Goal: Information Seeking & Learning: Learn about a topic

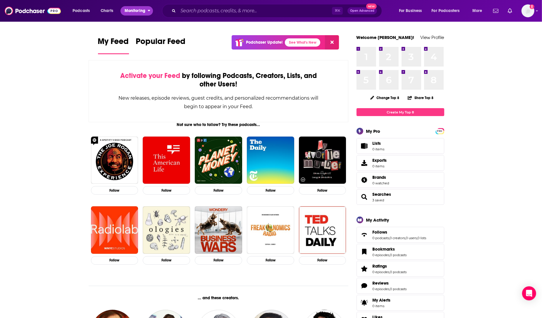
click at [126, 11] on span "Monitoring" at bounding box center [135, 11] width 21 height 8
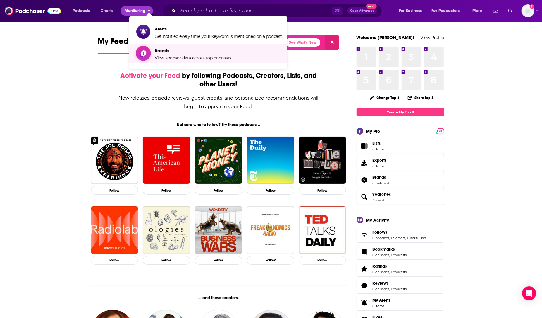
click at [175, 53] on span "Brands View sponsor data across top podcasts" at bounding box center [193, 53] width 77 height 15
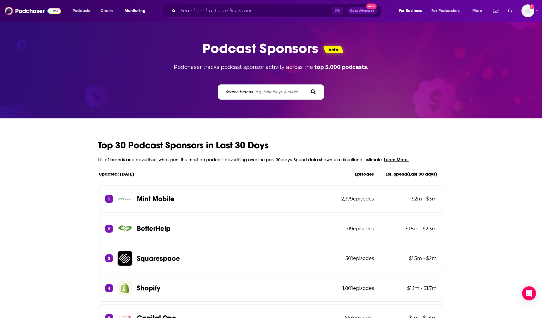
click at [259, 93] on span "e.g. BetterHelp, Audible" at bounding box center [277, 91] width 42 height 5
click at [259, 93] on input "Search brands... e.g. BetterHelp, Audible" at bounding box center [251, 92] width 53 height 6
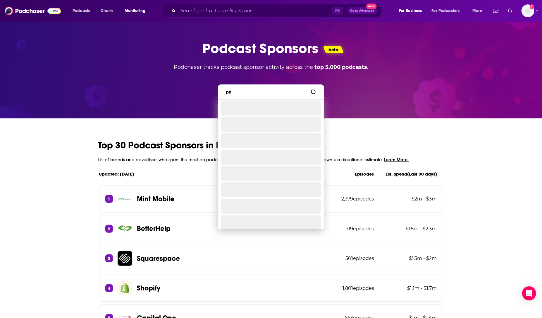
type input "p"
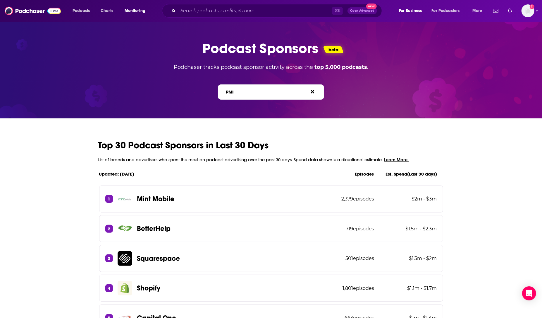
click at [259, 95] on input "PMI" at bounding box center [251, 92] width 53 height 6
click at [258, 95] on input "PMI" at bounding box center [251, 92] width 53 height 6
drag, startPoint x: 258, startPoint y: 95, endPoint x: 209, endPoint y: 93, distance: 48.9
click at [209, 93] on div "PMI Search brands... e.g. BetterHelp, Audible" at bounding box center [271, 88] width 536 height 22
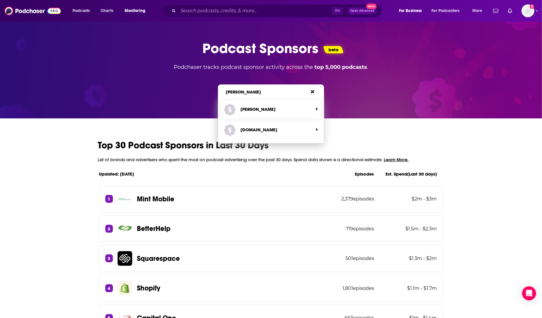
type input "phillip"
click at [258, 109] on span "[PERSON_NAME]" at bounding box center [268, 109] width 89 height 16
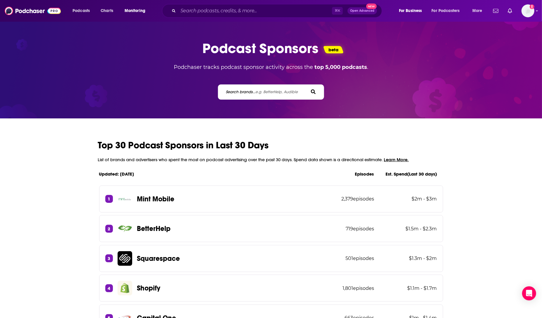
click at [256, 95] on div "Search brands... e.g. BetterHelp, Audible" at bounding box center [271, 91] width 106 height 15
click at [244, 90] on label "Search brands... e.g. BetterHelp, Audible" at bounding box center [262, 91] width 72 height 5
click at [244, 90] on input "Search brands... e.g. BetterHelp, Audible" at bounding box center [251, 92] width 53 height 6
type input "[PERSON_NAME]"
drag, startPoint x: 244, startPoint y: 90, endPoint x: 214, endPoint y: 90, distance: 29.6
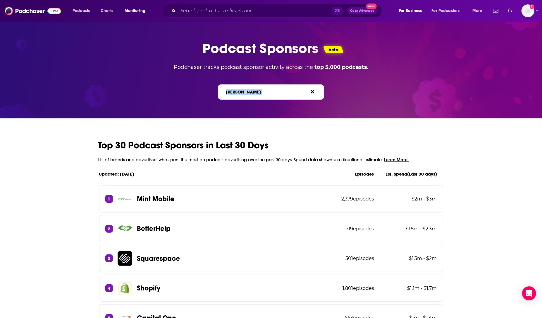
click at [214, 90] on div "Phillip Morris Search brands... e.g. BetterHelp, Audible" at bounding box center [271, 88] width 536 height 22
copy div "Search br"
click at [272, 85] on div "Phillip Morris Search brands... e.g. BetterHelp, Audible" at bounding box center [271, 91] width 106 height 15
drag, startPoint x: 268, startPoint y: 93, endPoint x: 212, endPoint y: 91, distance: 55.9
click at [212, 91] on div "Phillip Morris Search brands... e.g. BetterHelp, Audible" at bounding box center [271, 88] width 536 height 22
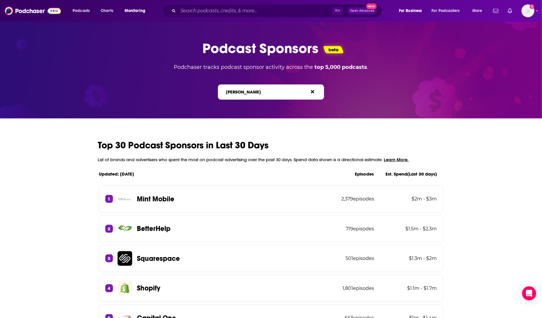
click at [261, 95] on input "[PERSON_NAME]" at bounding box center [251, 92] width 53 height 6
drag, startPoint x: 234, startPoint y: 94, endPoint x: 220, endPoint y: 94, distance: 13.2
click at [220, 94] on div "Phillip Morris Search brands... e.g. BetterHelp, Audible" at bounding box center [271, 91] width 106 height 15
click at [264, 92] on span "e.g. BetterHelp, Audible" at bounding box center [277, 91] width 42 height 5
click at [264, 92] on input "[PERSON_NAME]" at bounding box center [251, 92] width 53 height 6
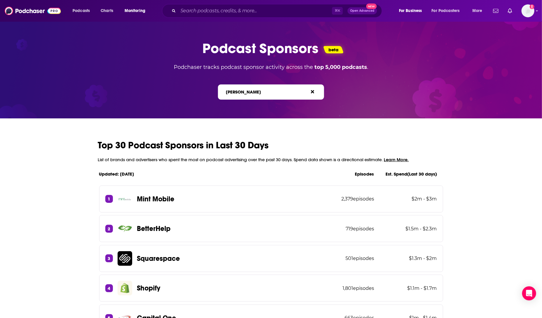
click at [264, 92] on span "e.g. BetterHelp, Audible" at bounding box center [277, 91] width 42 height 5
click at [264, 92] on input "[PERSON_NAME]" at bounding box center [251, 92] width 53 height 6
drag, startPoint x: 258, startPoint y: 93, endPoint x: 232, endPoint y: 93, distance: 25.5
click at [232, 93] on label "Search brands... e.g. BetterHelp, Audible" at bounding box center [262, 91] width 72 height 5
click at [240, 96] on div "Search brands... e.g. BetterHelp, Audible" at bounding box center [271, 91] width 106 height 15
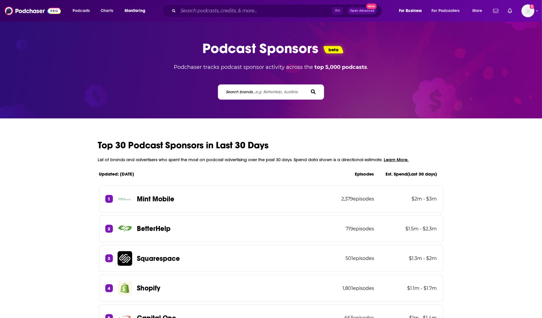
click at [241, 91] on label "Search brands... e.g. BetterHelp, Audible" at bounding box center [262, 91] width 72 height 5
click at [241, 91] on input "Search brands... e.g. BetterHelp, Audible" at bounding box center [251, 92] width 53 height 6
drag, startPoint x: 260, startPoint y: 89, endPoint x: 222, endPoint y: 89, distance: 38.1
click at [222, 89] on div "[PERSON_NAME] [PERSON_NAME] Search brands... e.g. BetterHelp, Audible" at bounding box center [271, 91] width 106 height 15
click at [255, 95] on div "[PERSON_NAME] [PERSON_NAME] Search brands... e.g. BetterHelp, Audible" at bounding box center [271, 91] width 106 height 15
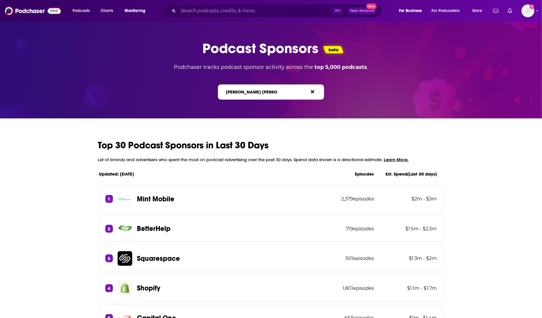
click at [258, 93] on span "e.g. BetterHelp, Audible" at bounding box center [277, 91] width 42 height 5
click at [258, 93] on input "[PERSON_NAME] [PERSON_NAME]" at bounding box center [251, 92] width 53 height 6
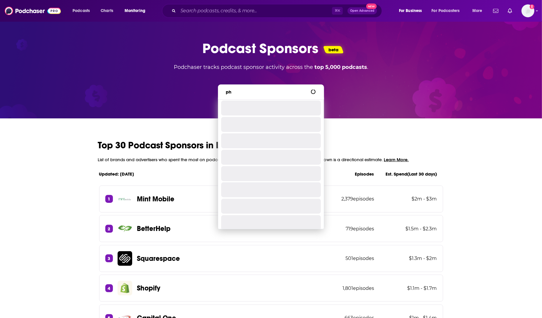
type input "p"
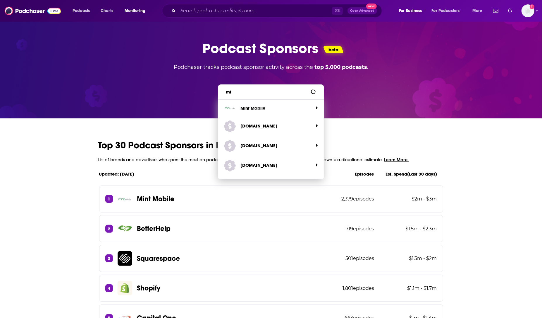
type input "m"
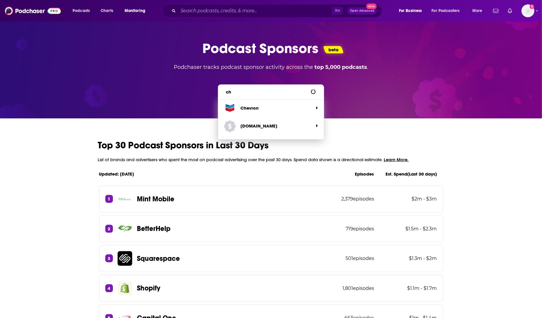
type input "c"
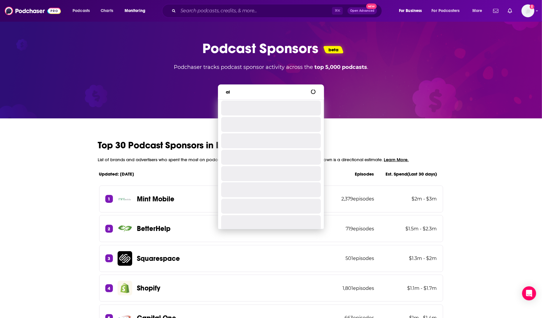
type input "a"
type input "r"
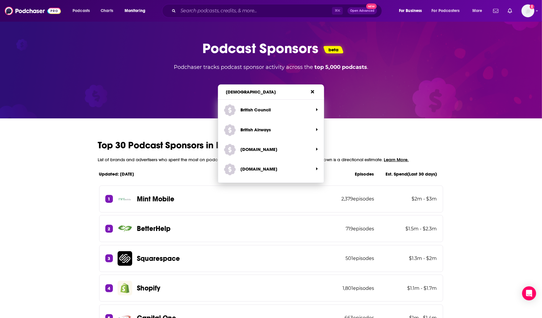
type input "[DEMOGRAPHIC_DATA]"
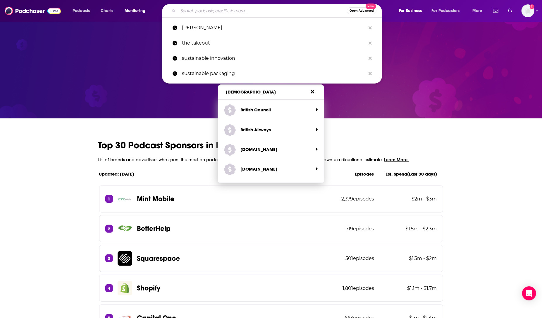
click at [210, 8] on input "Search podcasts, credits, & more..." at bounding box center [262, 10] width 169 height 9
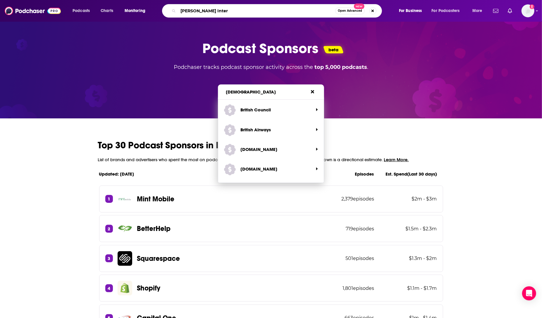
click at [190, 13] on input "[PERSON_NAME] Inter" at bounding box center [256, 10] width 157 height 9
click at [190, 11] on input "[PERSON_NAME] Inter" at bounding box center [256, 10] width 157 height 9
click at [227, 11] on input "[PERSON_NAME] [PERSON_NAME] Inter" at bounding box center [256, 10] width 157 height 9
type input "[PERSON_NAME] [PERSON_NAME] International"
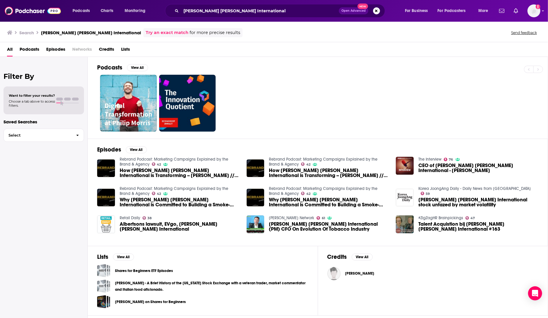
click at [427, 164] on span "CEO of [PERSON_NAME] [PERSON_NAME] International - [PERSON_NAME]" at bounding box center [479, 168] width 120 height 10
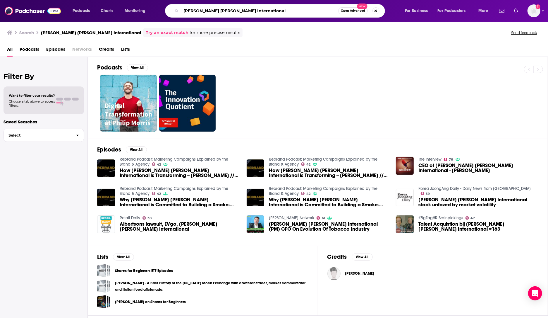
drag, startPoint x: 250, startPoint y: 13, endPoint x: 156, endPoint y: 13, distance: 94.0
click at [156, 13] on div "Podcasts Charts Monitoring [PERSON_NAME] [PERSON_NAME] International Open Advan…" at bounding box center [282, 10] width 426 height 13
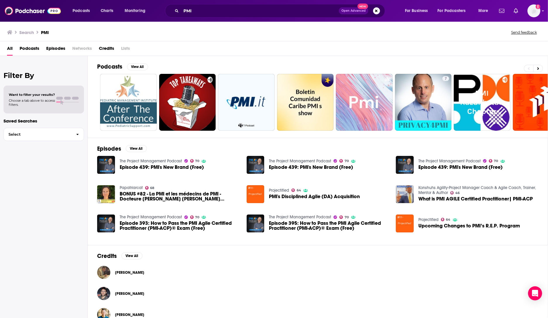
scroll to position [12, 0]
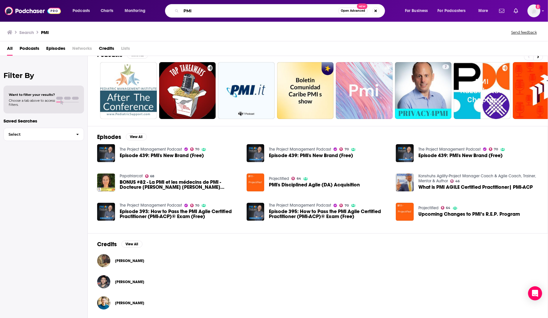
drag, startPoint x: 196, startPoint y: 10, endPoint x: 168, endPoint y: 10, distance: 27.8
click at [168, 10] on div "PMI Open Advanced New" at bounding box center [275, 10] width 220 height 13
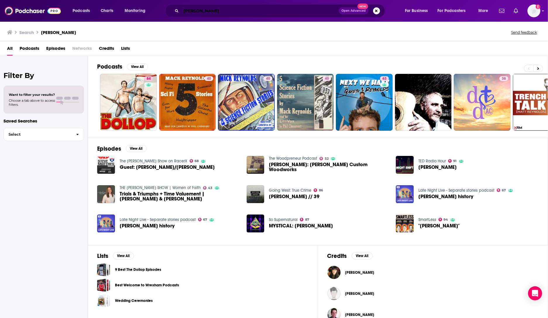
click at [208, 9] on input "[PERSON_NAME]" at bounding box center [260, 10] width 158 height 9
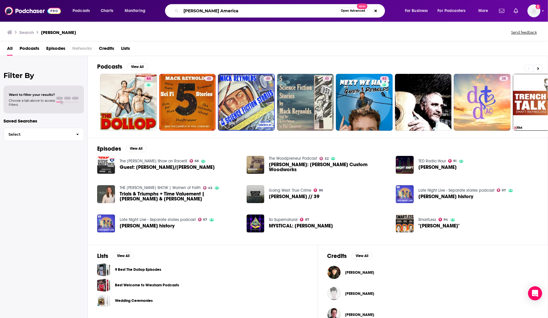
type input "[PERSON_NAME] America"
